Goal: Task Accomplishment & Management: Complete application form

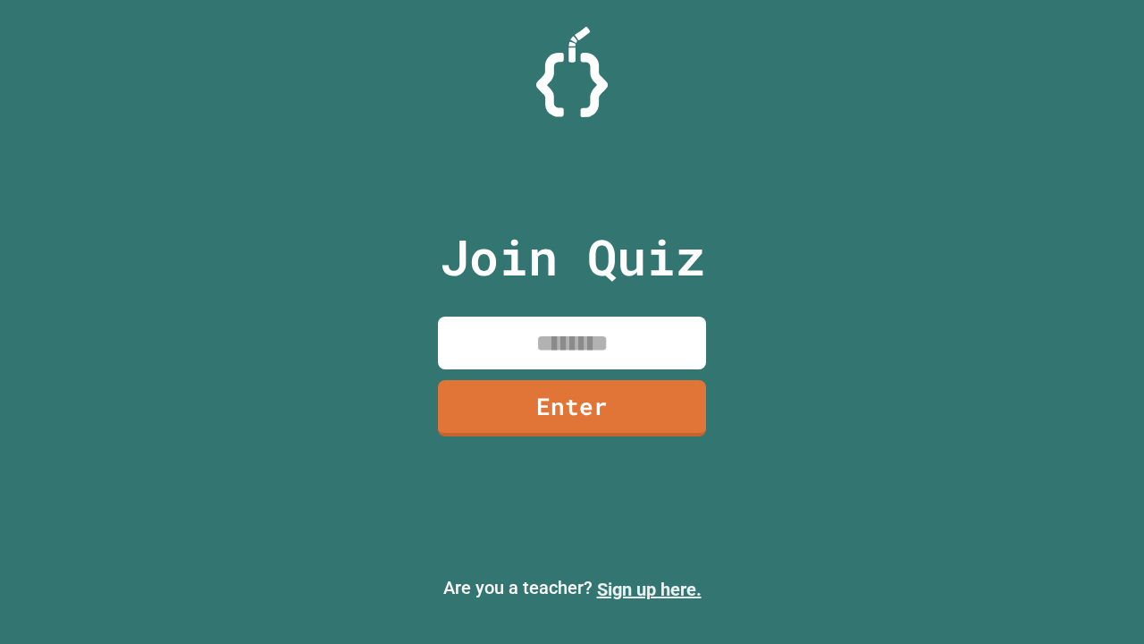
click at [649, 589] on link "Sign up here." at bounding box center [649, 588] width 105 height 21
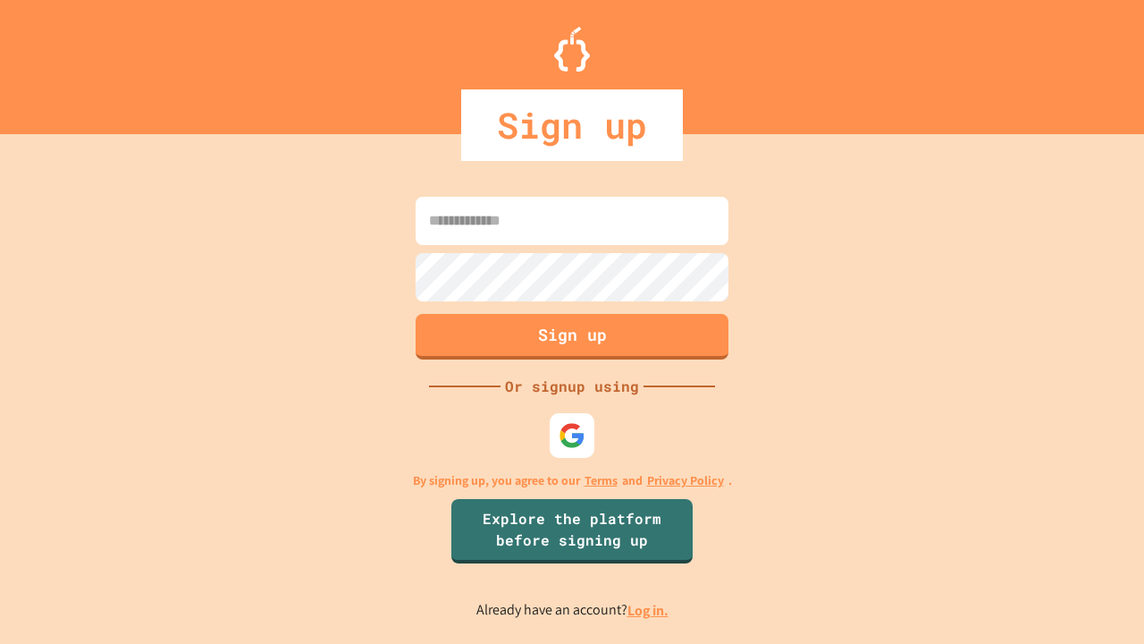
click at [649, 610] on link "Log in." at bounding box center [648, 610] width 41 height 19
